Goal: Information Seeking & Learning: Learn about a topic

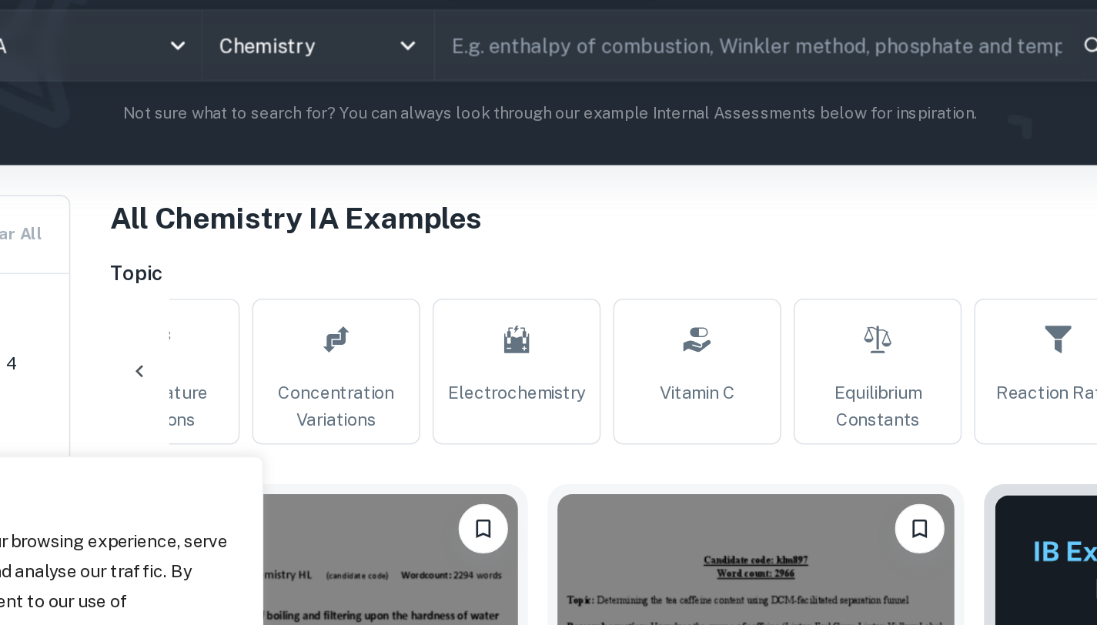
scroll to position [0, 530]
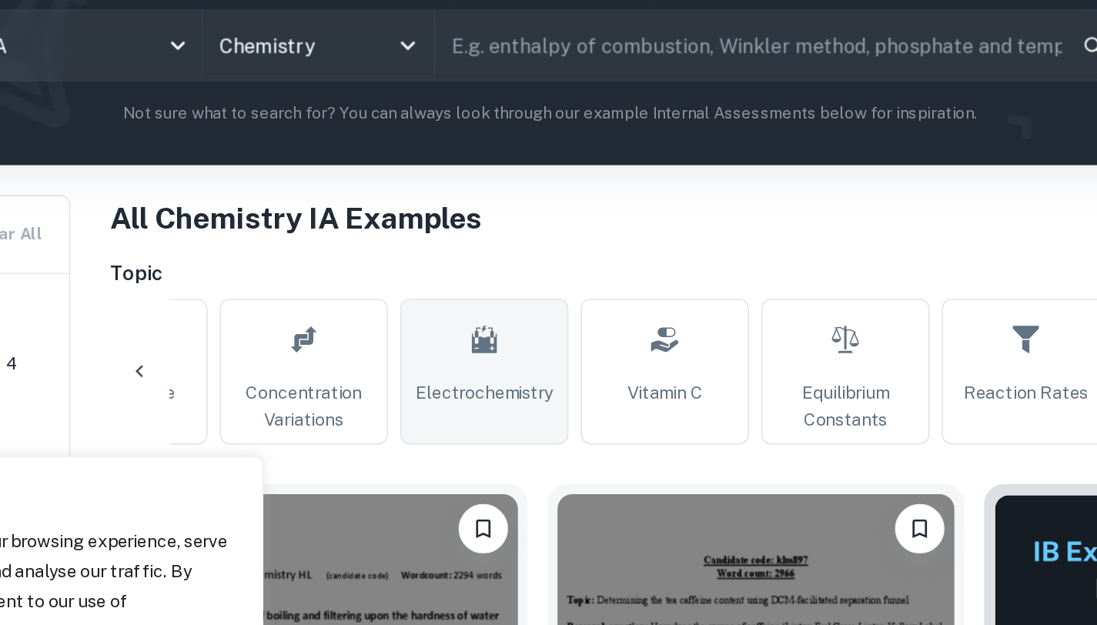
click at [527, 351] on link "Electrochemistry" at bounding box center [507, 361] width 105 height 91
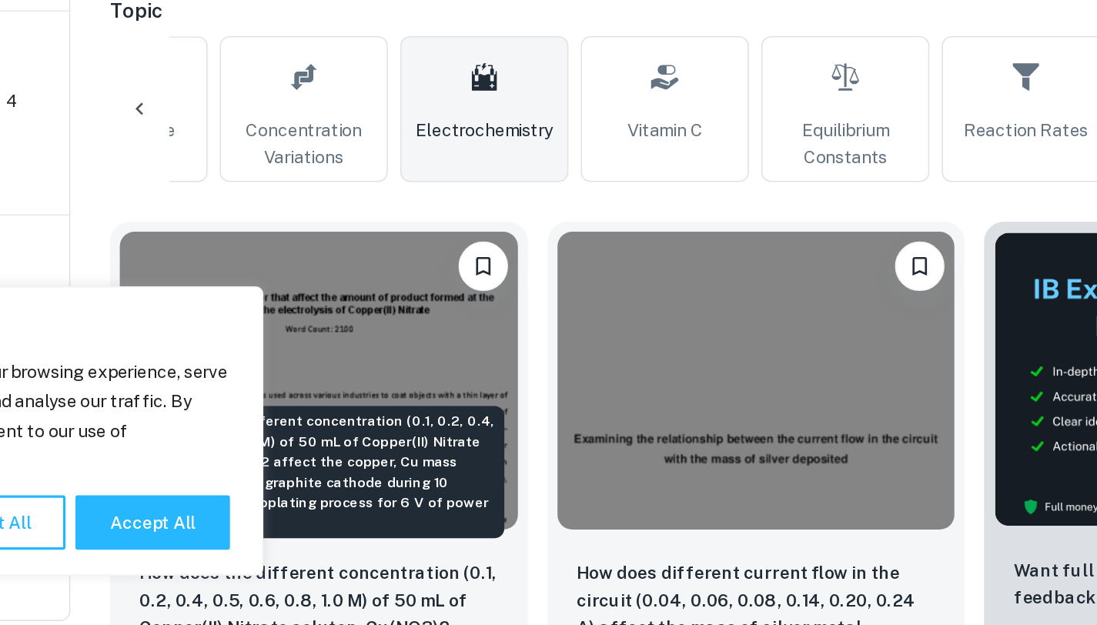
scroll to position [191, 0]
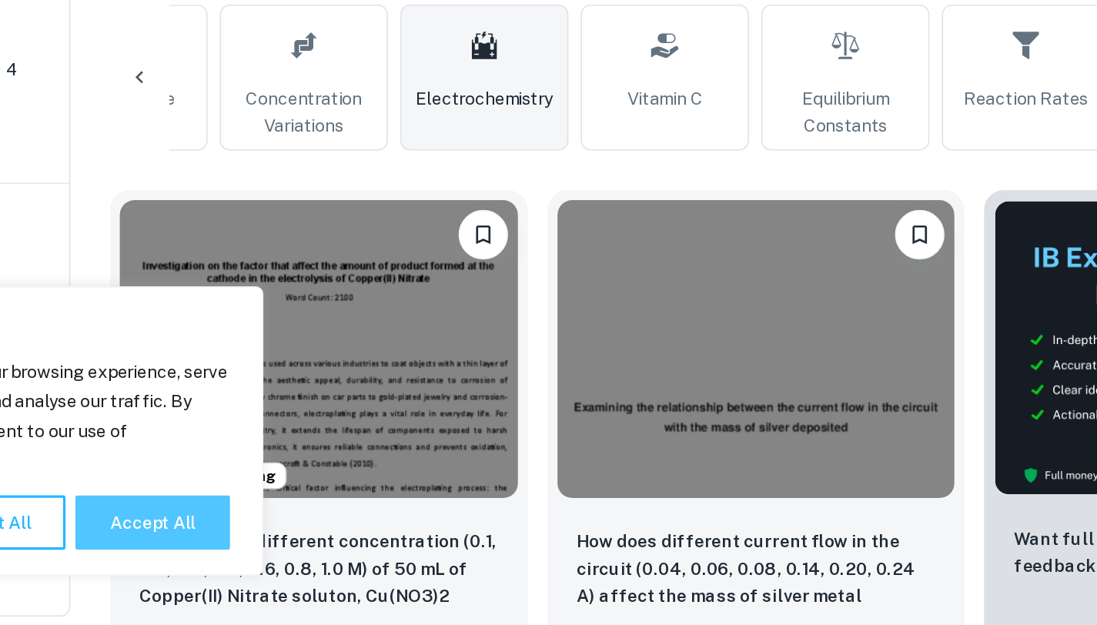
click at [314, 569] on button "Accept All" at bounding box center [301, 561] width 96 height 34
checkbox input "true"
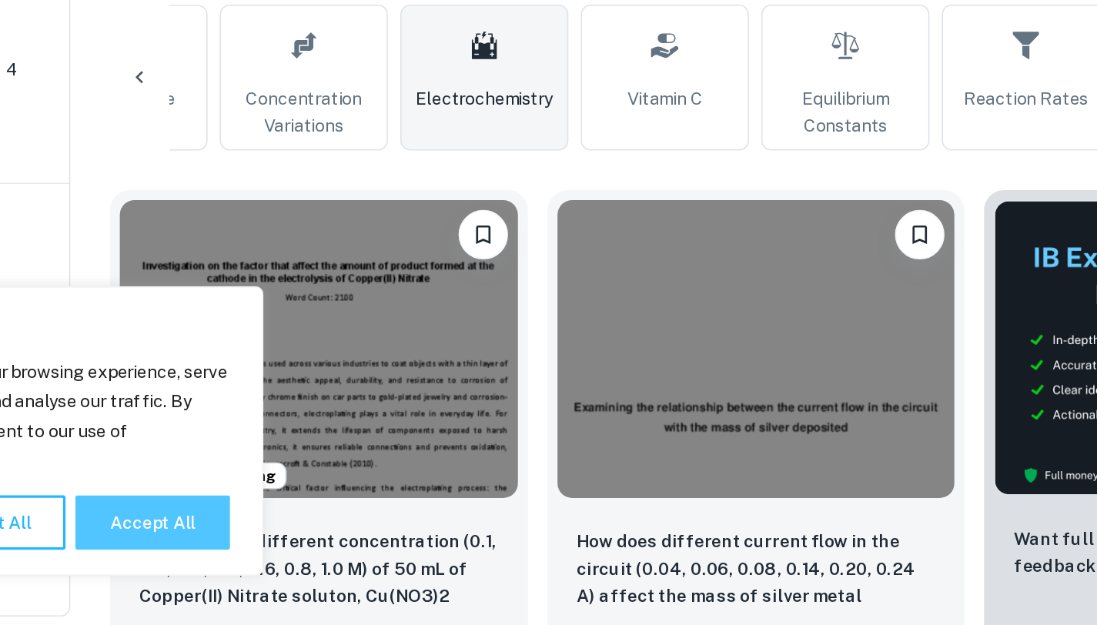
checkbox input "true"
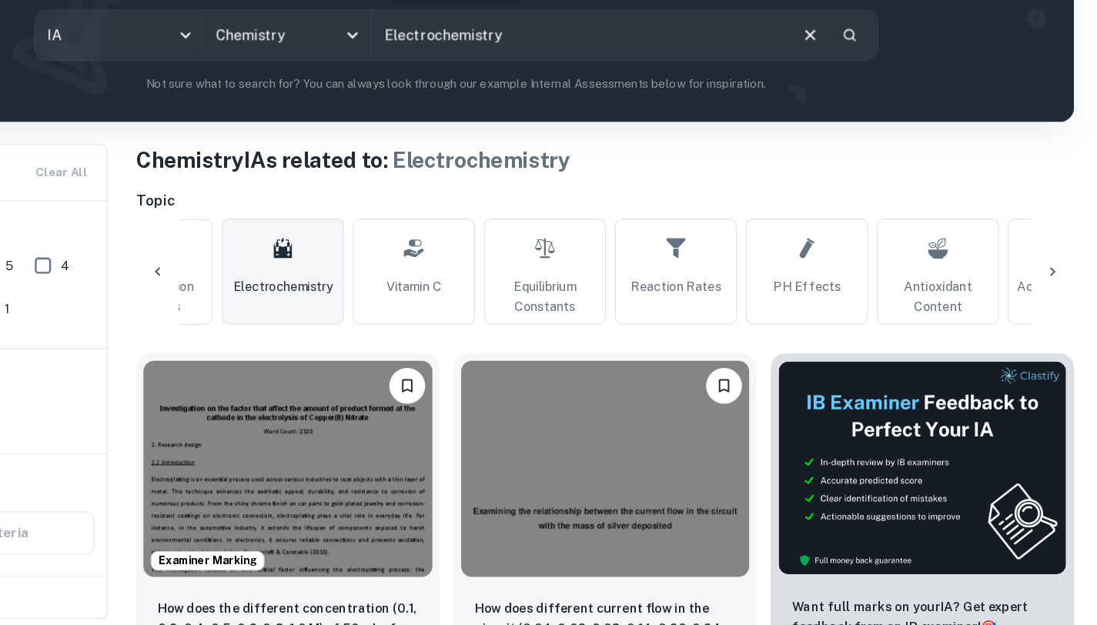
scroll to position [0, 808]
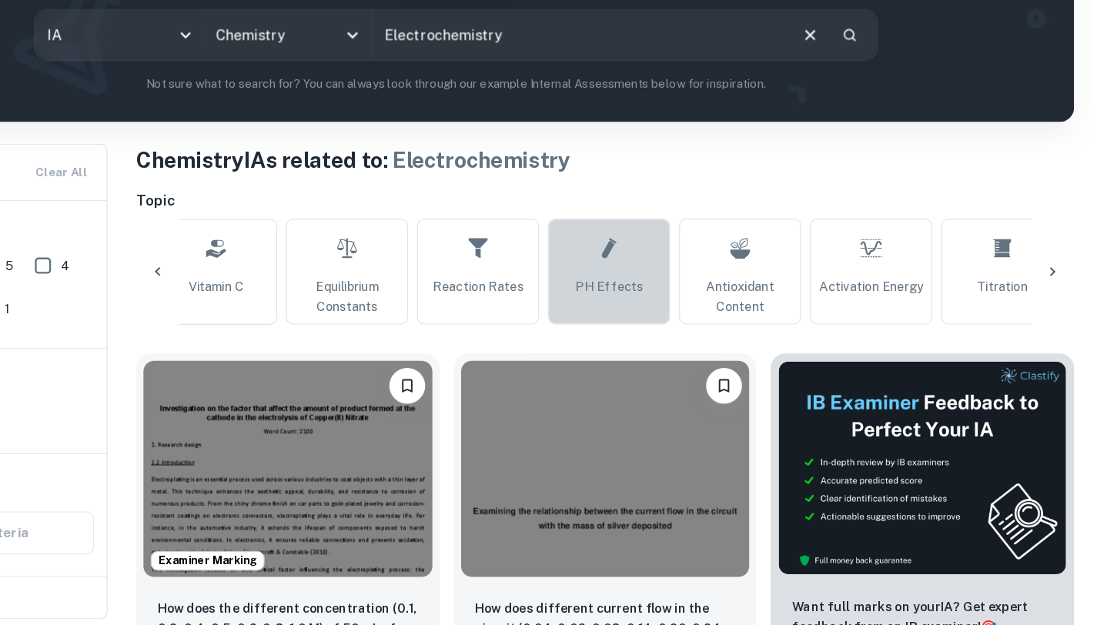
click at [671, 296] on icon at bounding box center [680, 301] width 18 height 37
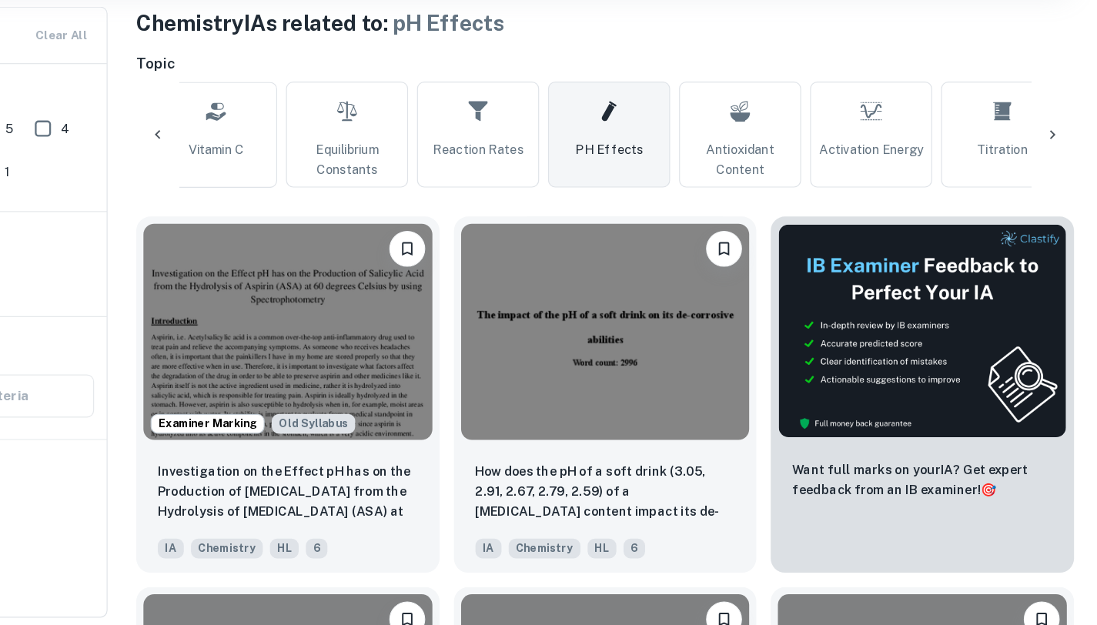
scroll to position [0, 916]
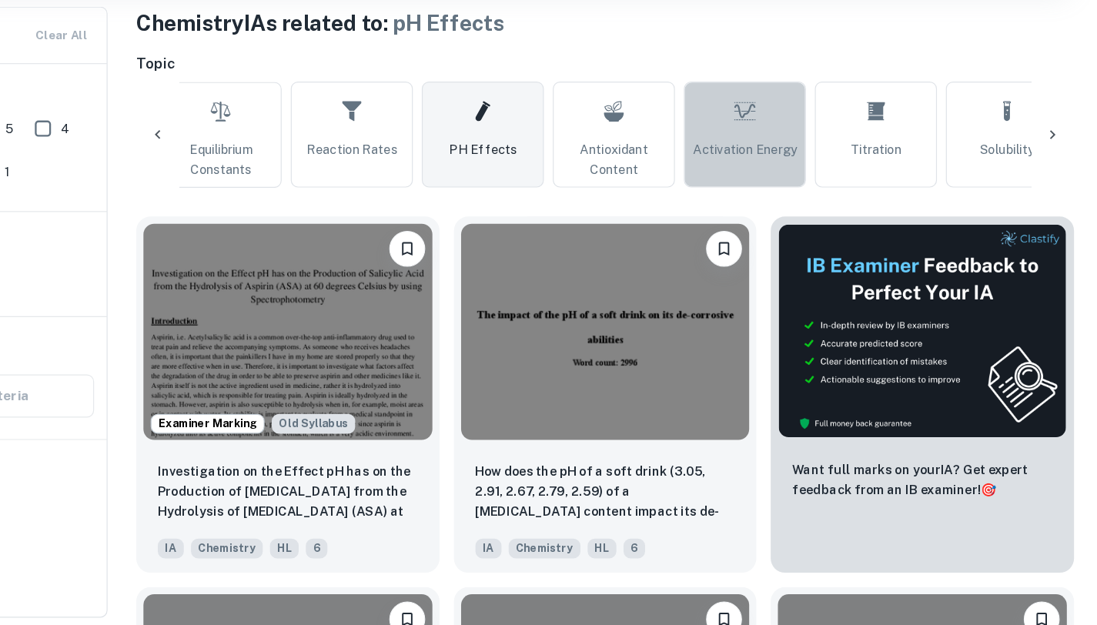
click at [794, 217] on span "Activation Energy" at bounding box center [795, 217] width 89 height 17
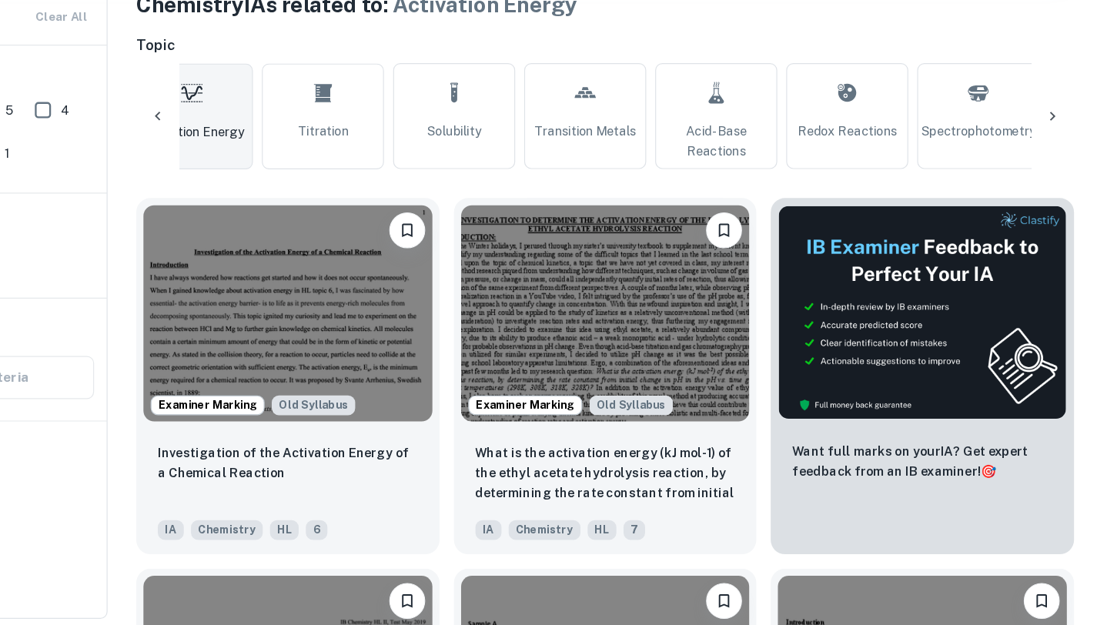
scroll to position [0, 1392]
click at [765, 193] on span "Acid-Base Reactions" at bounding box center [770, 210] width 91 height 34
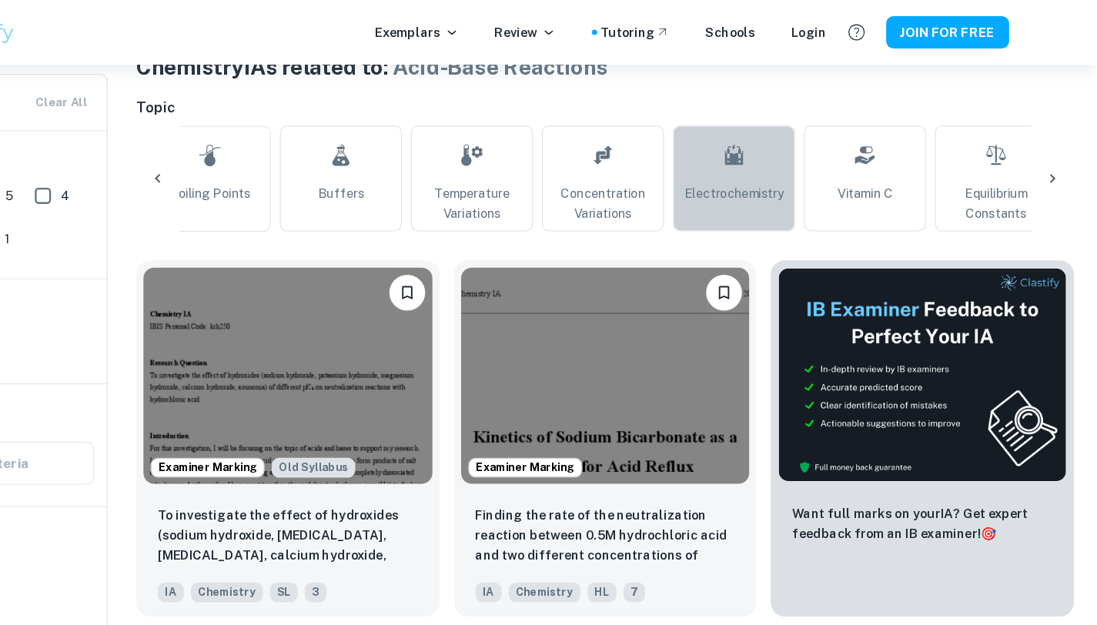
click at [763, 154] on link "Electrochemistry" at bounding box center [787, 153] width 105 height 91
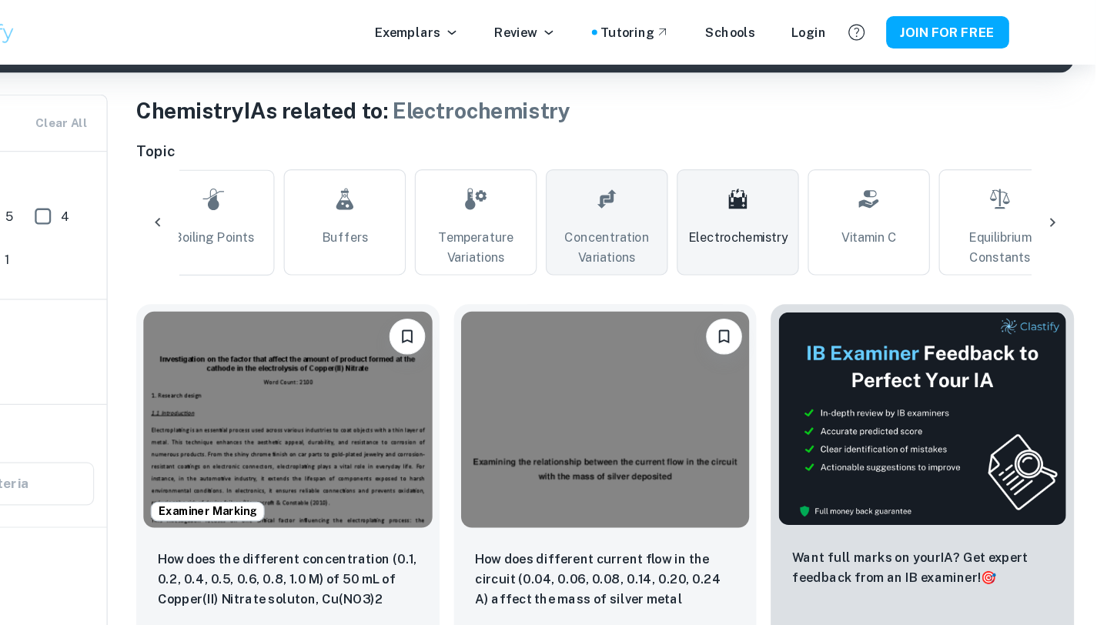
scroll to position [0, 249]
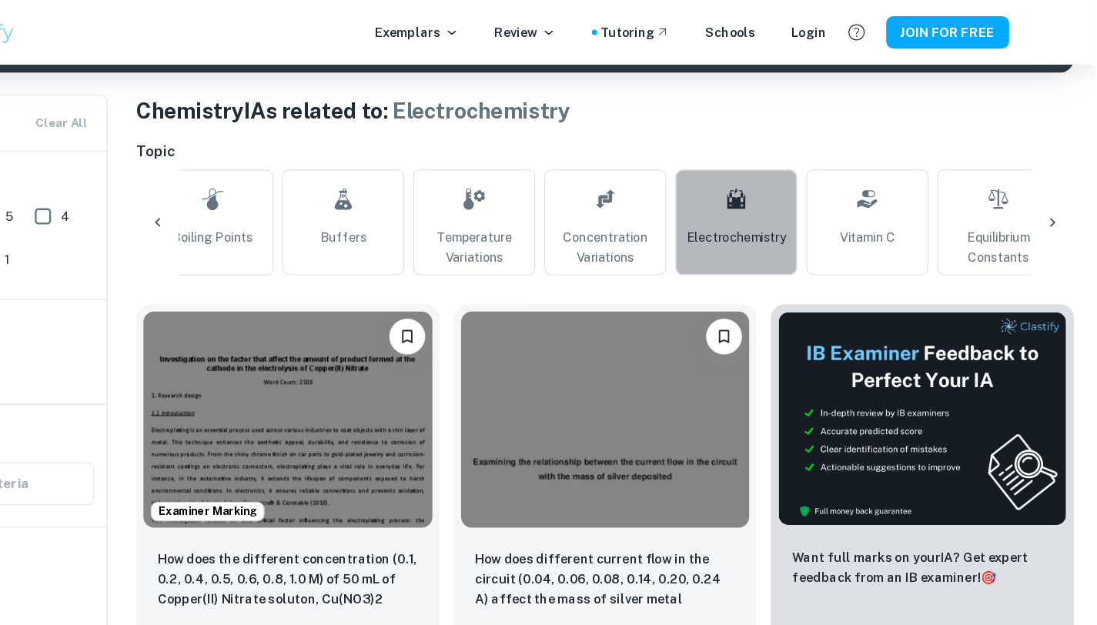
click at [761, 181] on link "Electrochemistry" at bounding box center [789, 191] width 105 height 91
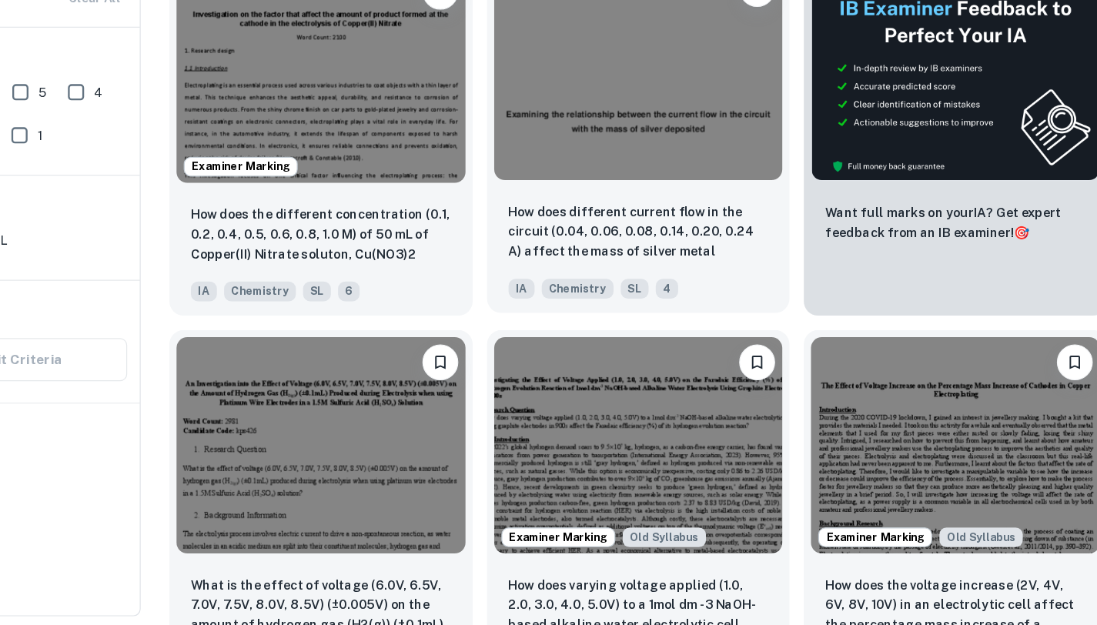
scroll to position [611, 0]
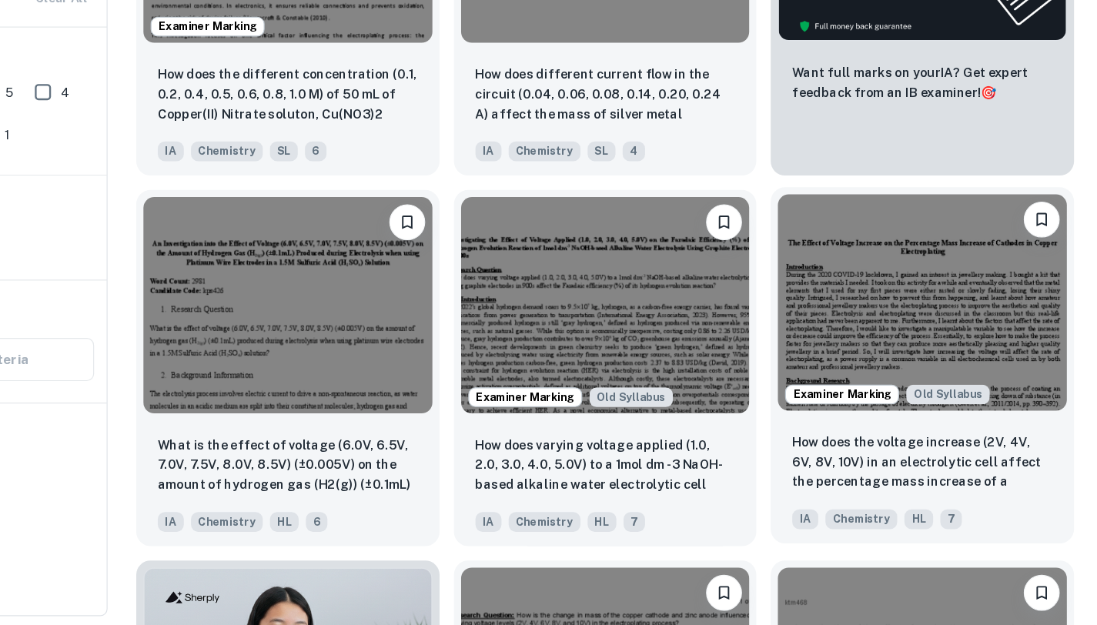
click at [913, 350] on img at bounding box center [949, 349] width 248 height 186
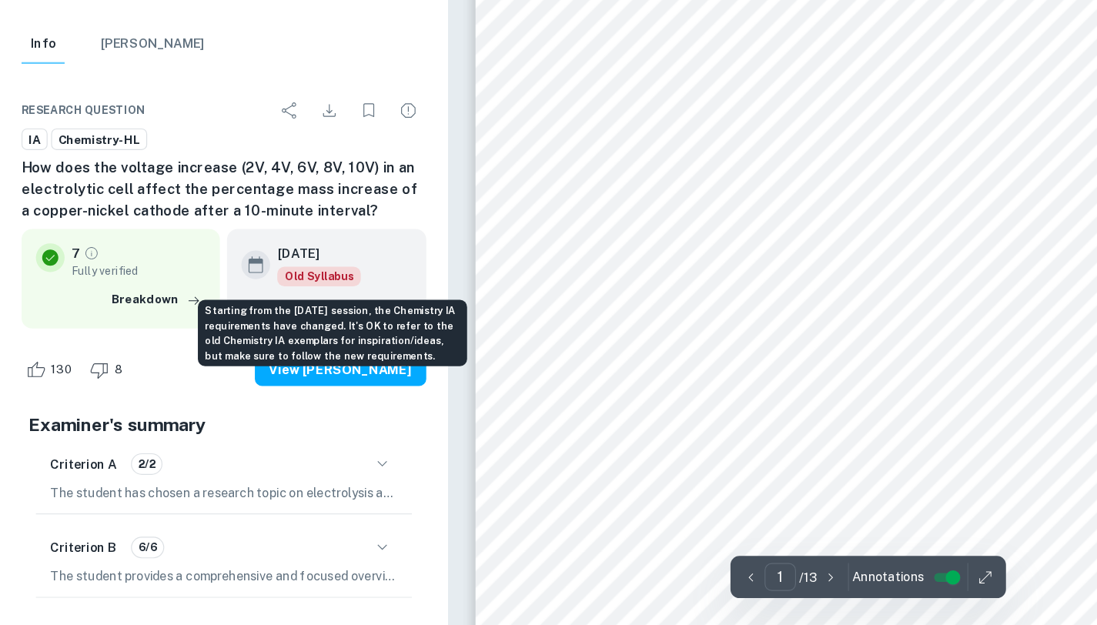
click at [261, 324] on span "Old Syllabus" at bounding box center [274, 326] width 72 height 17
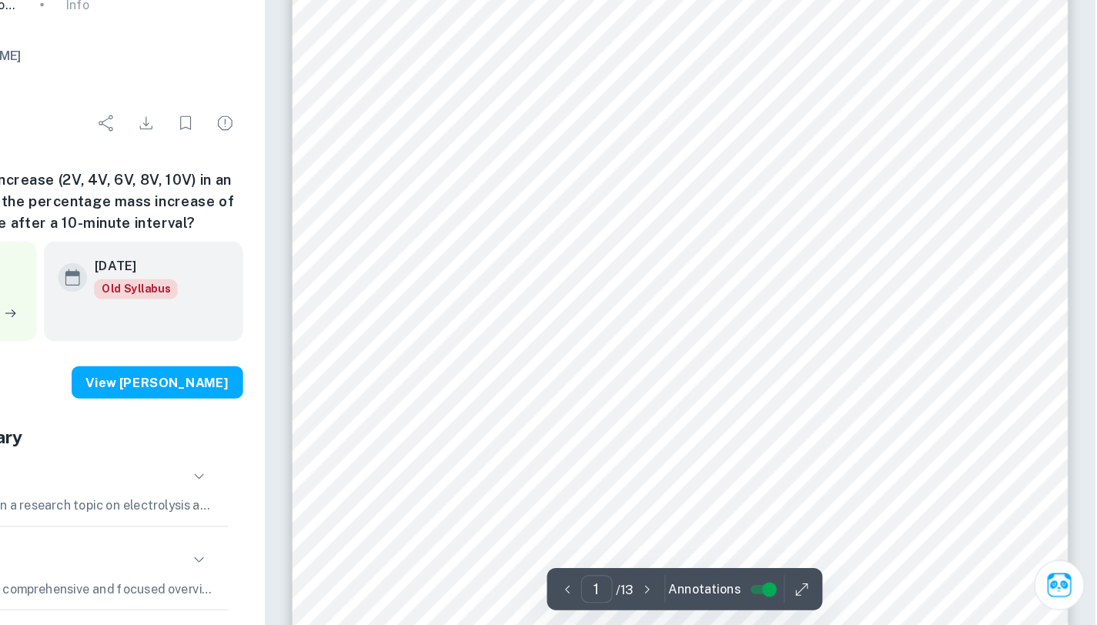
scroll to position [432, 0]
